Goal: Information Seeking & Learning: Learn about a topic

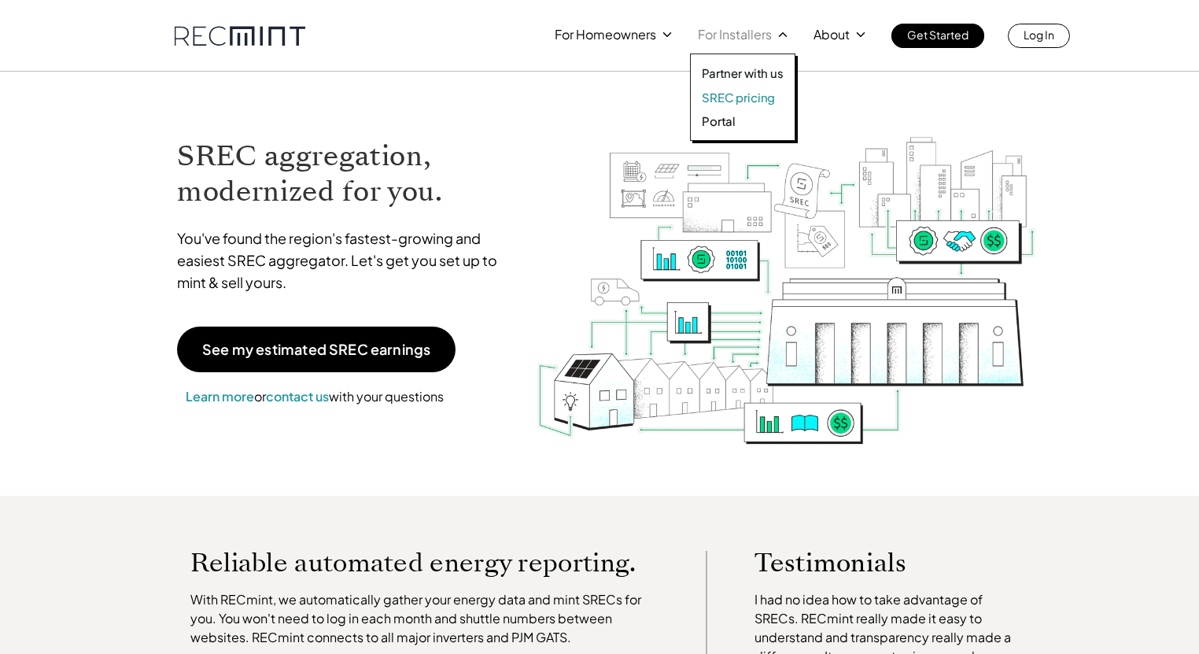
click at [732, 98] on p "SREC pricing" at bounding box center [738, 98] width 73 height 16
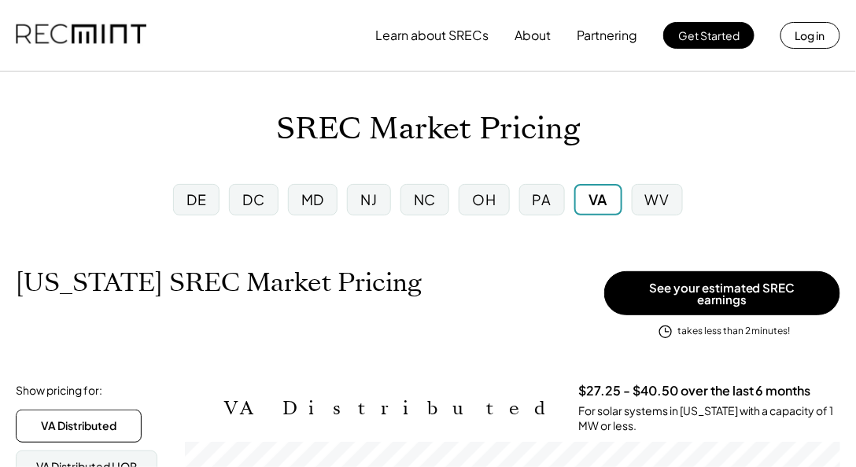
scroll to position [259, 655]
drag, startPoint x: 283, startPoint y: 127, endPoint x: 301, endPoint y: 121, distance: 18.2
click at [290, 126] on h1 "SREC Market Pricing" at bounding box center [428, 129] width 304 height 37
click at [311, 118] on h1 "SREC Market Pricing" at bounding box center [428, 129] width 304 height 37
click at [281, 123] on h1 "SREC Market Pricing" at bounding box center [428, 129] width 304 height 37
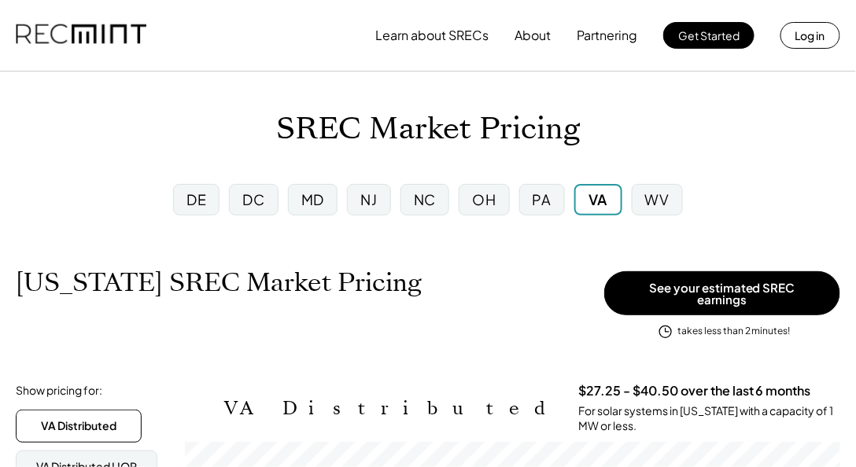
click at [311, 138] on h1 "SREC Market Pricing" at bounding box center [428, 129] width 304 height 37
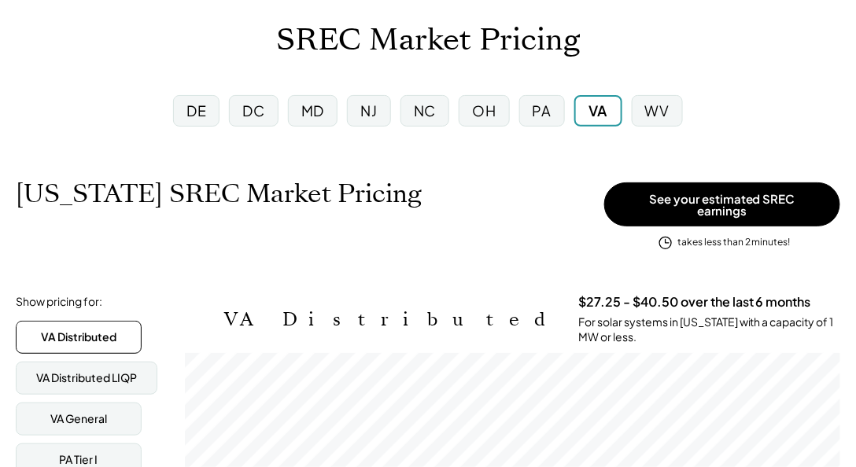
scroll to position [0, 0]
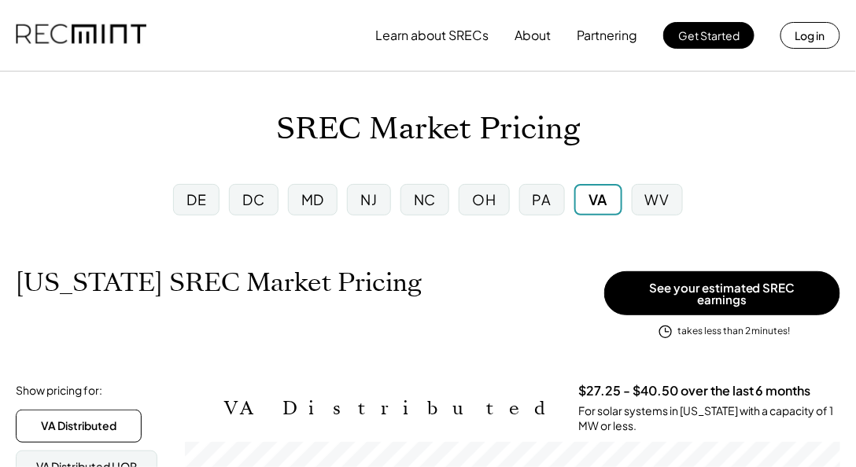
click at [157, 130] on div "SREC Market Pricing" at bounding box center [428, 129] width 856 height 37
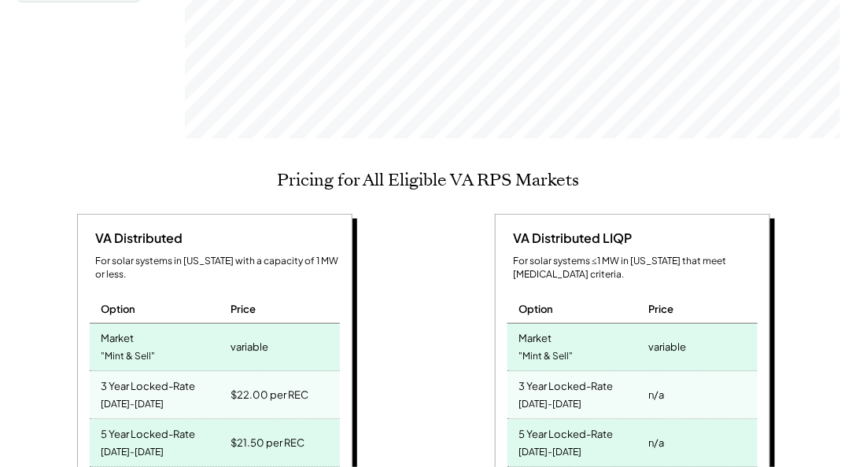
scroll to position [719, 0]
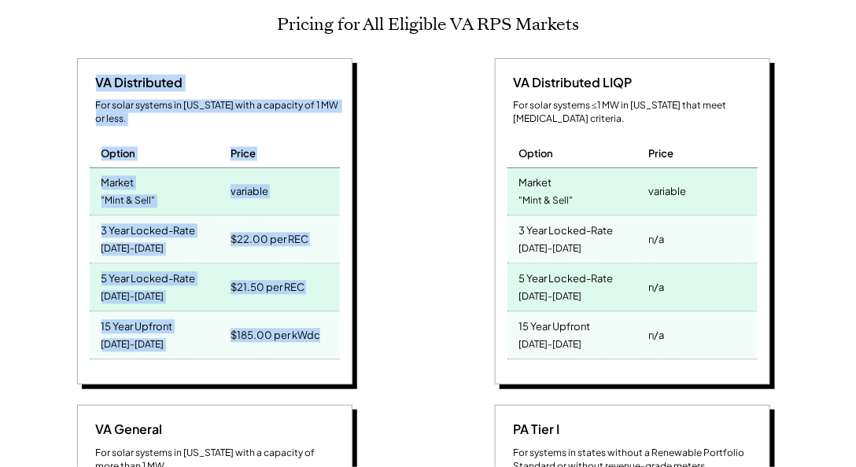
drag, startPoint x: 292, startPoint y: 283, endPoint x: 63, endPoint y: 47, distance: 328.9
click at [63, 58] on div "VA Distributed For solar systems in [US_STATE] with a capacity of 1 MW or less.…" at bounding box center [217, 224] width 402 height 332
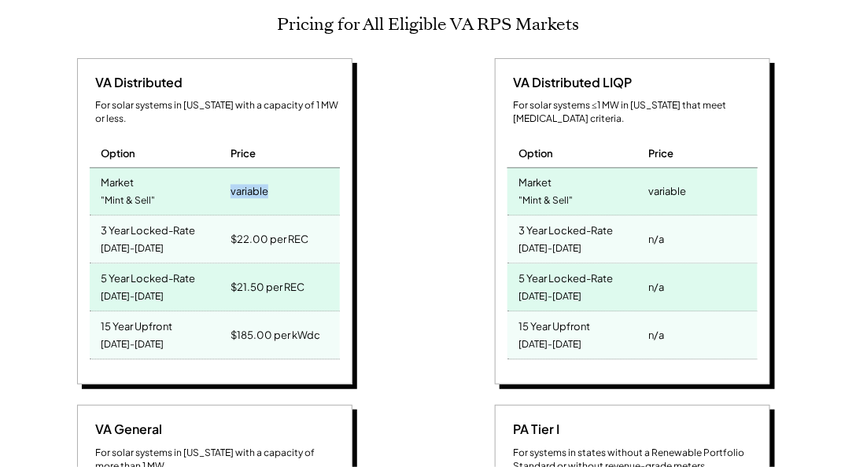
drag, startPoint x: 283, startPoint y: 163, endPoint x: 180, endPoint y: 161, distance: 103.1
click at [180, 168] on div "Market "Mint & Sell" variable" at bounding box center [215, 192] width 250 height 48
drag, startPoint x: 330, startPoint y: 219, endPoint x: 195, endPoint y: 209, distance: 134.9
click at [195, 216] on div "3 Year Locked-Rate [DATE]-[DATE] $22.00 per REC" at bounding box center [215, 240] width 250 height 48
click at [364, 250] on div "VA Distributed For solar systems in [US_STATE] with a capacity of 1 MW or less.…" at bounding box center [217, 224] width 402 height 332
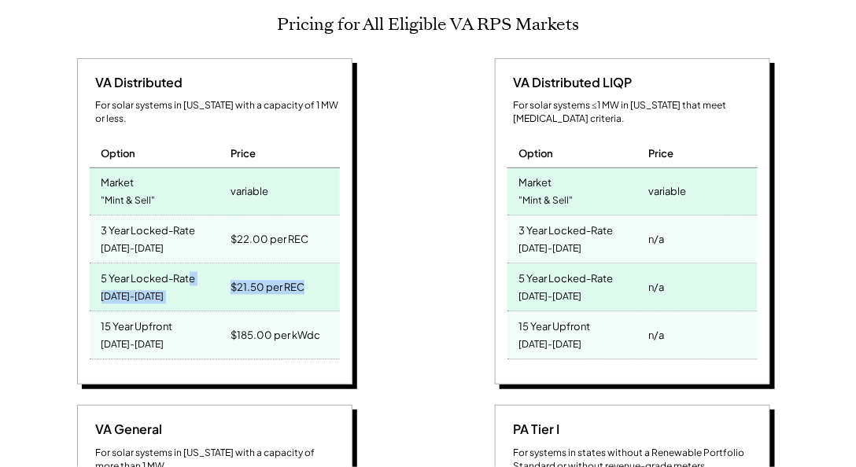
drag, startPoint x: 317, startPoint y: 257, endPoint x: 189, endPoint y: 238, distance: 129.6
click at [189, 264] on div "5 Year Locked-Rate [DATE]-[DATE] $21.50 per REC" at bounding box center [215, 288] width 250 height 48
click at [189, 264] on div "5 Year Locked-Rate [DATE]-[DATE]" at bounding box center [159, 287] width 138 height 47
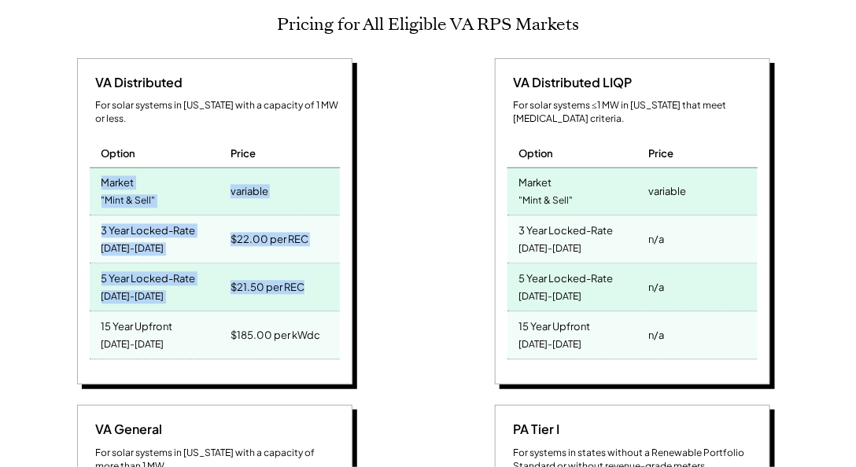
drag, startPoint x: 312, startPoint y: 271, endPoint x: 102, endPoint y: 148, distance: 243.7
click at [102, 148] on div "VA Distributed For solar systems in [US_STATE] with a capacity of 1 MW or less.…" at bounding box center [214, 221] width 275 height 327
click at [294, 325] on div "$185.00 per kWdc" at bounding box center [276, 336] width 90 height 22
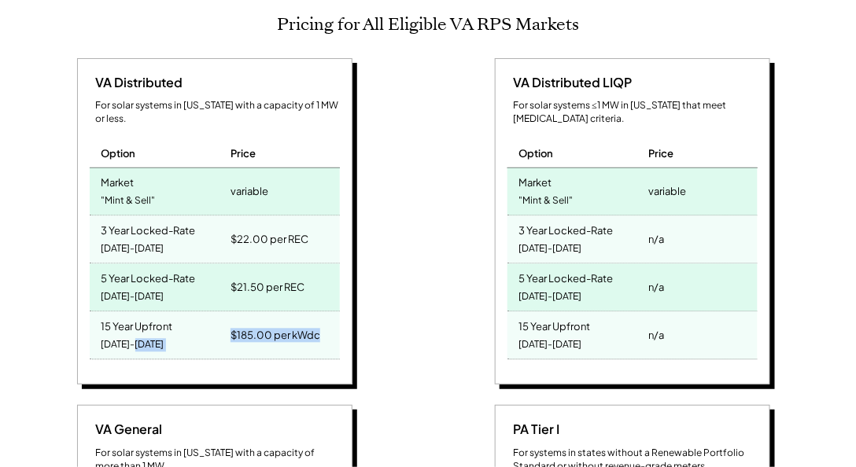
drag, startPoint x: 205, startPoint y: 324, endPoint x: 116, endPoint y: 319, distance: 88.3
click at [131, 321] on div "15 Year Upfront [DATE]-[DATE] $185.00 per kWdc" at bounding box center [215, 336] width 250 height 48
click at [116, 335] on div "[DATE]-[DATE]" at bounding box center [133, 345] width 63 height 21
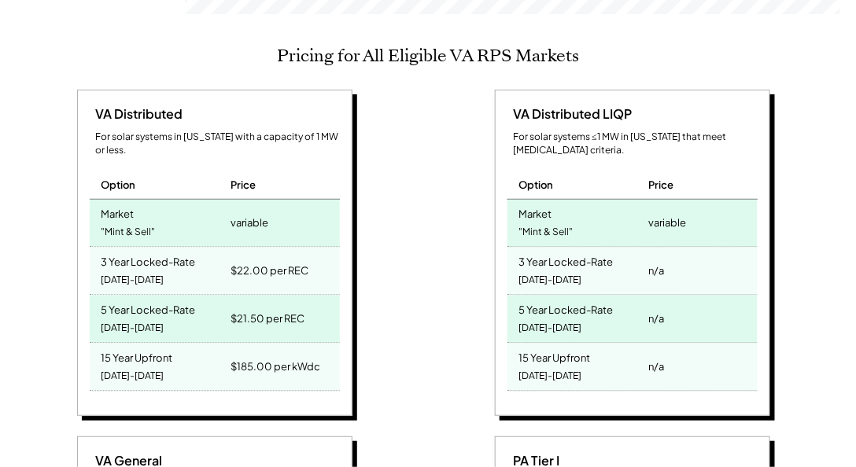
scroll to position [674, 0]
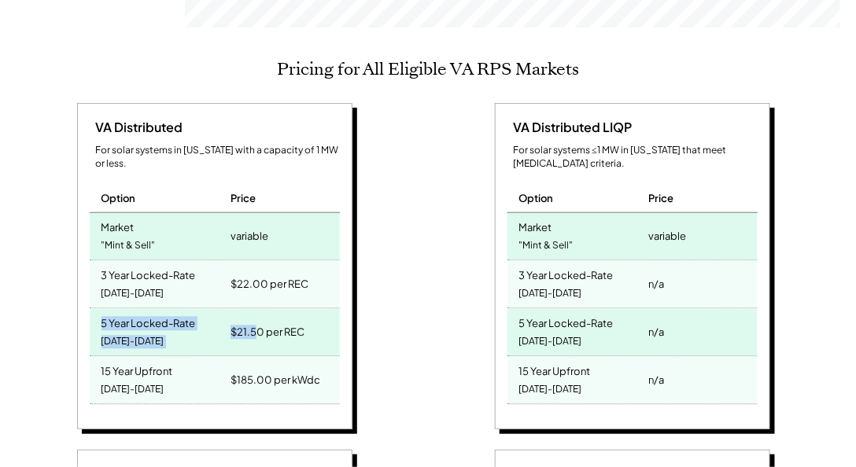
drag, startPoint x: 101, startPoint y: 300, endPoint x: 256, endPoint y: 316, distance: 155.9
click at [257, 318] on div "5 Year Locked-Rate [DATE]-[DATE] $21.50 per REC" at bounding box center [215, 333] width 250 height 48
click at [256, 322] on div "$21.50 per REC" at bounding box center [268, 333] width 74 height 22
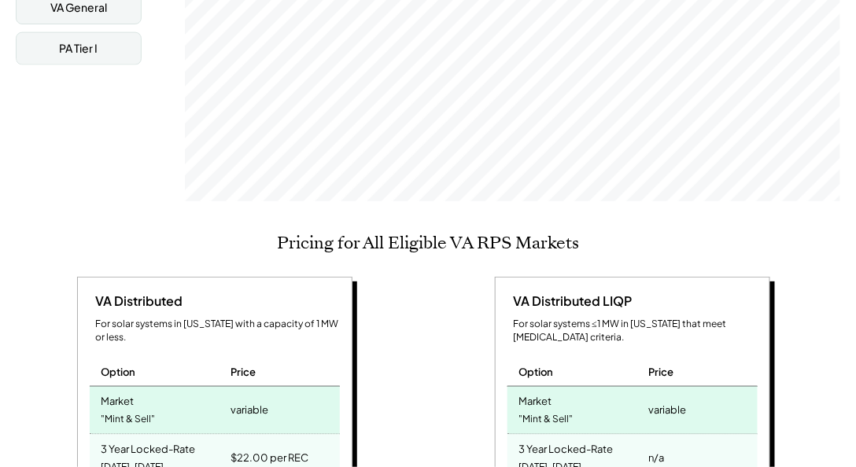
scroll to position [809, 0]
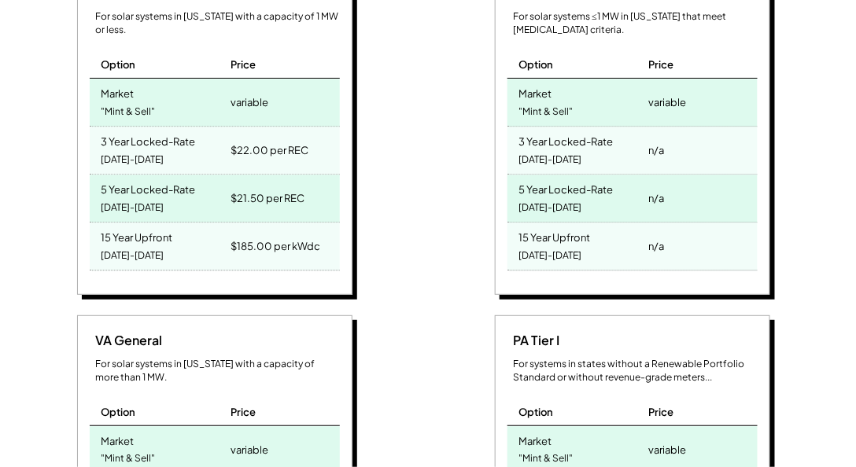
click at [351, 221] on div "VA Distributed For solar systems in [US_STATE] with a capacity of 1 MW or less.…" at bounding box center [214, 132] width 275 height 327
drag, startPoint x: 307, startPoint y: 230, endPoint x: 91, endPoint y: 212, distance: 216.3
click at [91, 223] on div "15 Year Upfront [DATE]-[DATE] $185.00 per kWdc" at bounding box center [215, 247] width 250 height 48
click at [91, 223] on div "15 Year Upfront [DATE]-[DATE]" at bounding box center [159, 246] width 138 height 47
